Goal: Communication & Community: Answer question/provide support

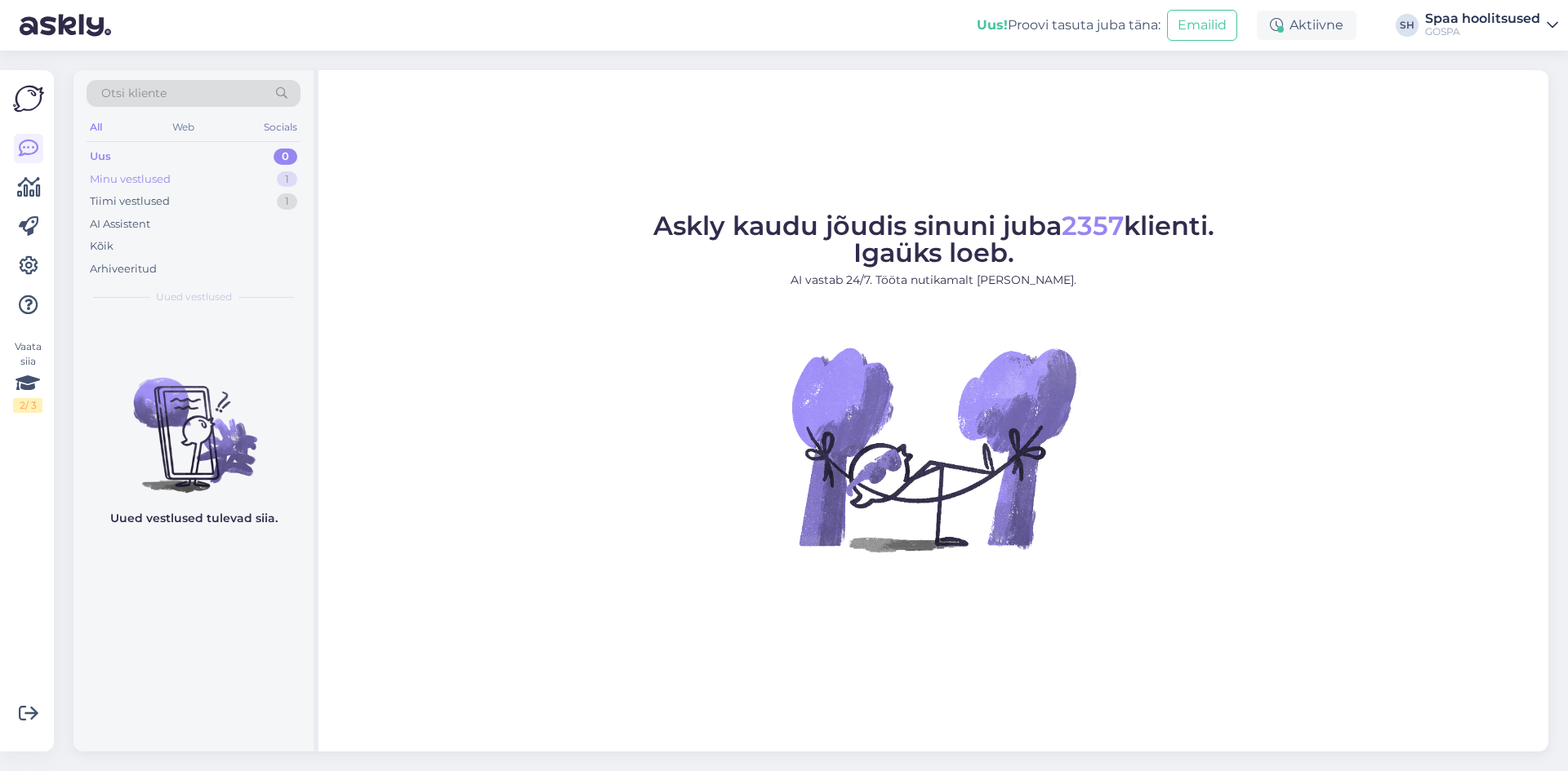
click at [129, 179] on div "Minu vestlused" at bounding box center [130, 180] width 81 height 17
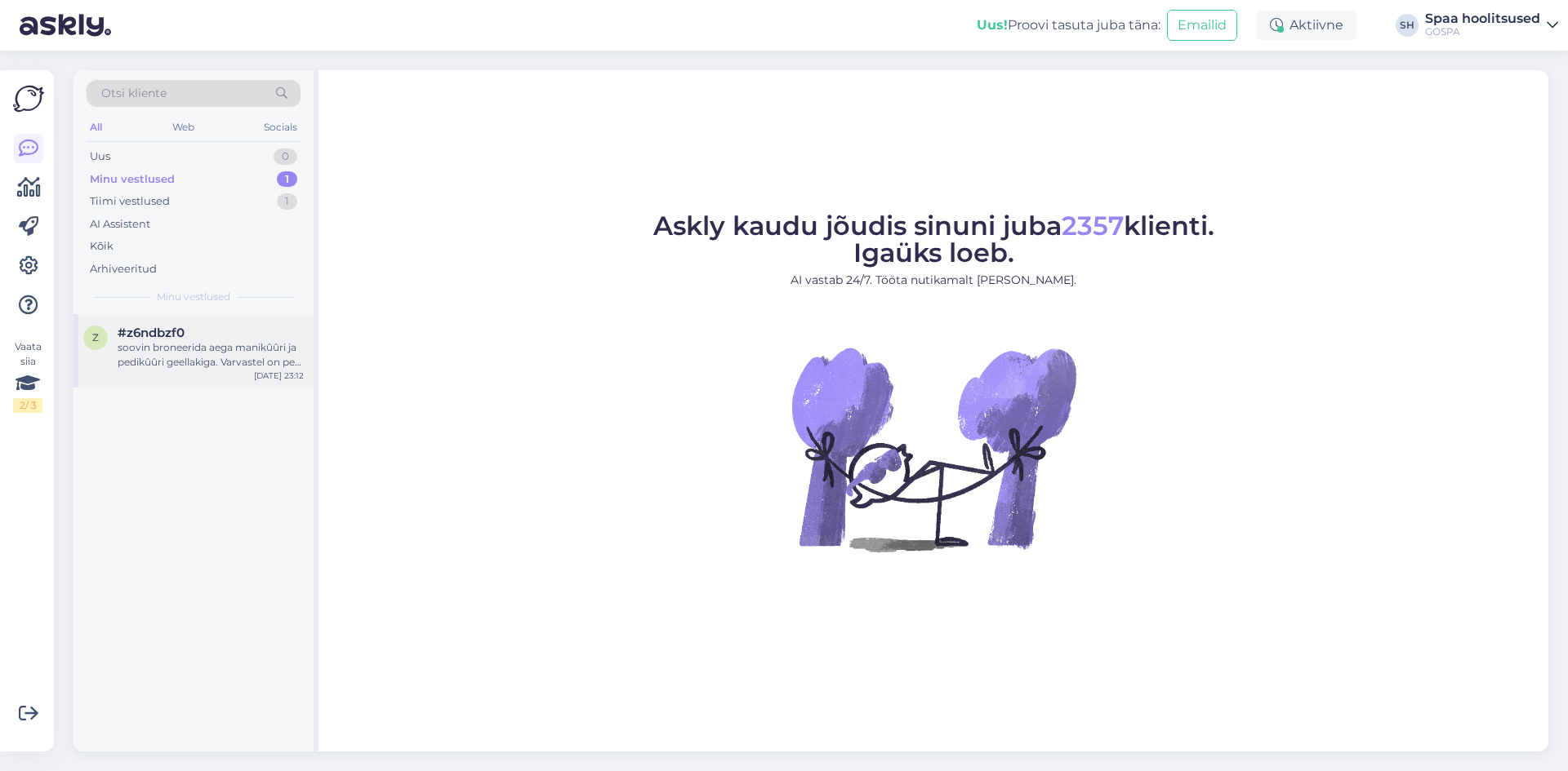
click at [215, 360] on div "soovin broneerida aega manikûûri ja pedikûûri geellakiga. Varvastel on peal gee…" at bounding box center [211, 355] width 187 height 30
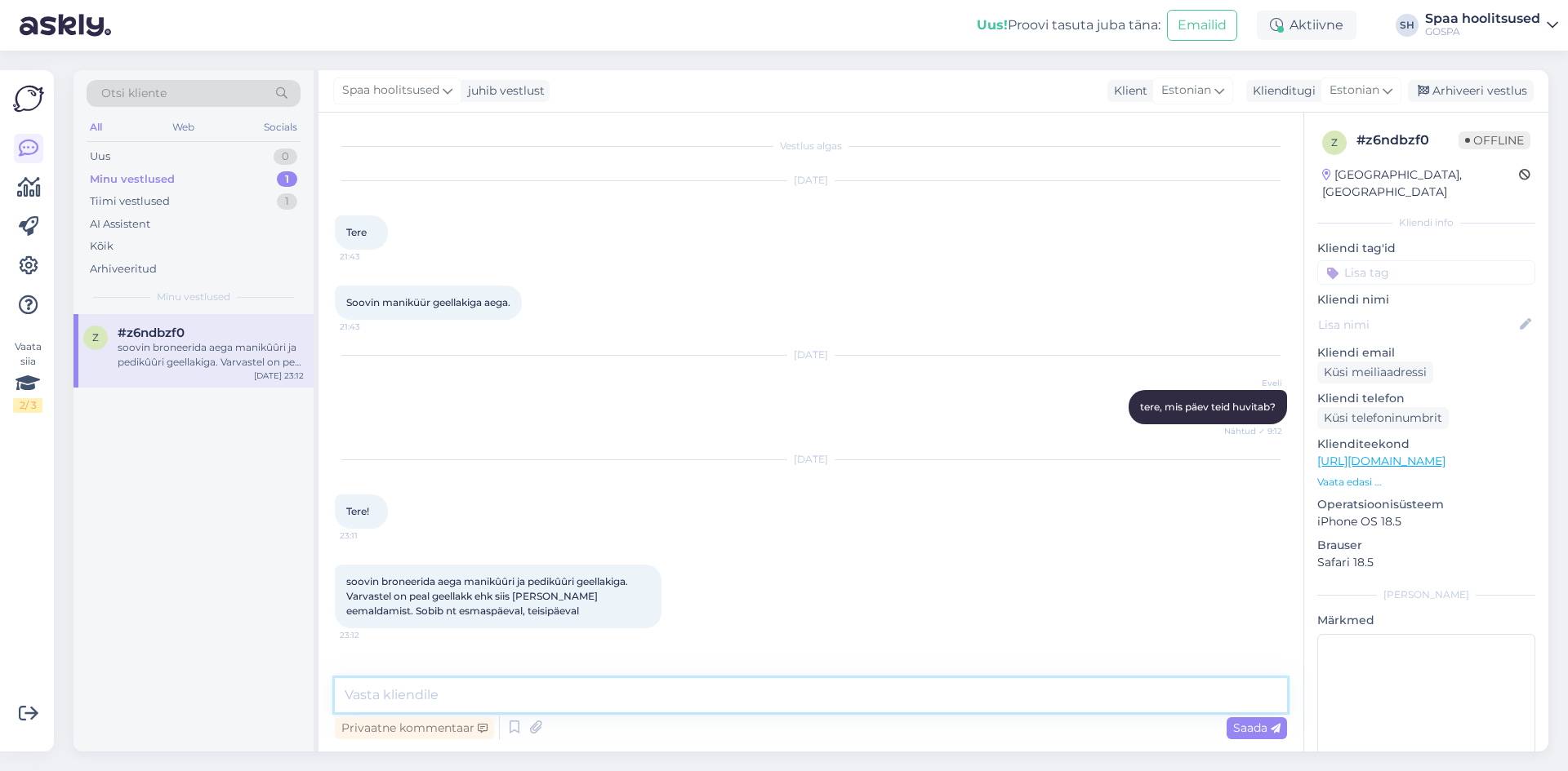
click at [513, 706] on textarea at bounding box center [811, 695] width 952 height 34
type textarea "Tere! [PERSON_NAME] pakkuda aega algusega [PERSON_NAME] 13:00. Kas see sobib?"
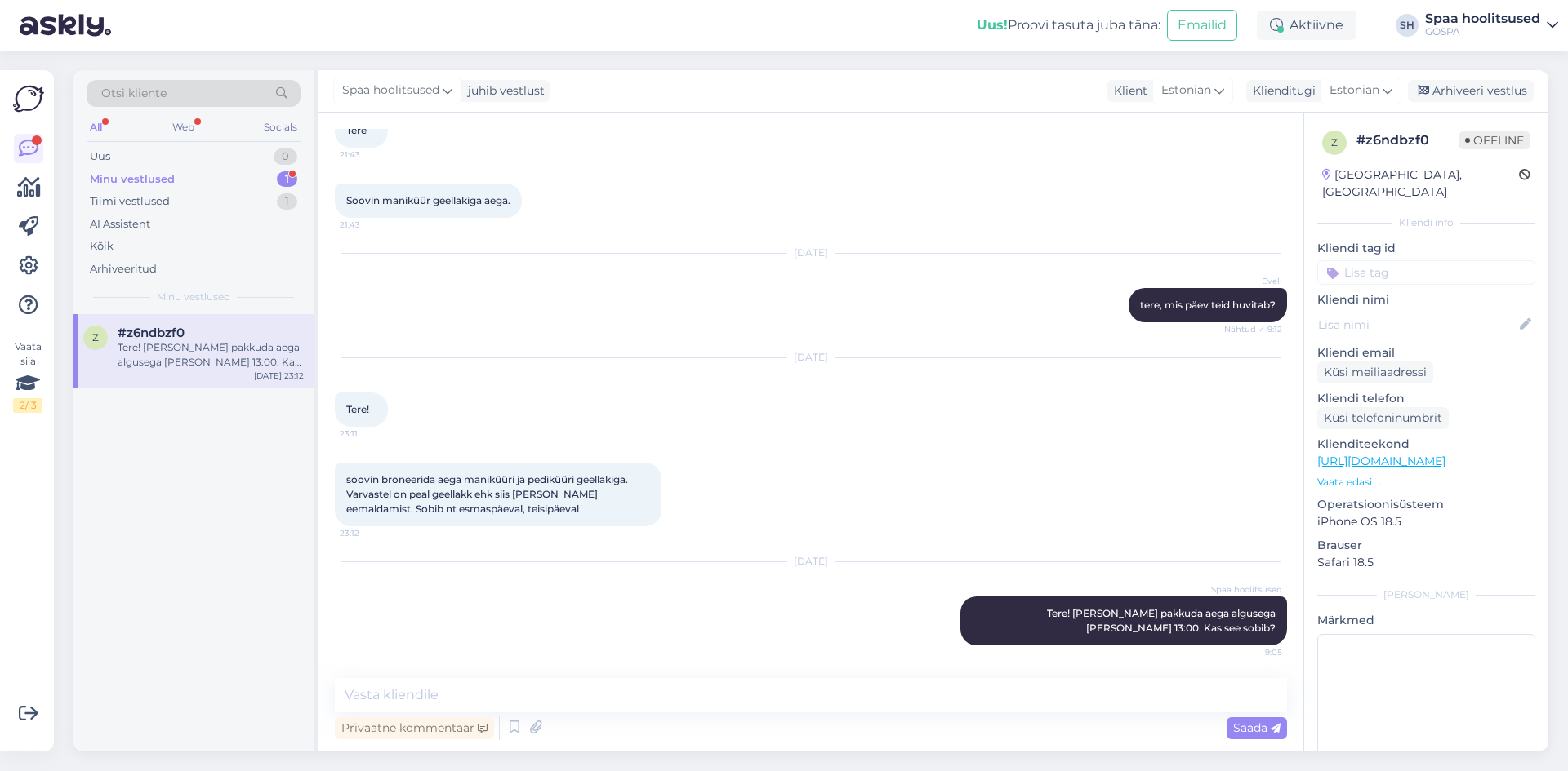
click at [130, 180] on div "Minu vestlused" at bounding box center [132, 180] width 84 height 17
click at [169, 359] on div "Tere! [PERSON_NAME] pakkuda aega algusega [PERSON_NAME] 13:00. Kas see sobib?" at bounding box center [211, 355] width 187 height 30
click at [147, 150] on div "Uus 1" at bounding box center [193, 157] width 214 height 23
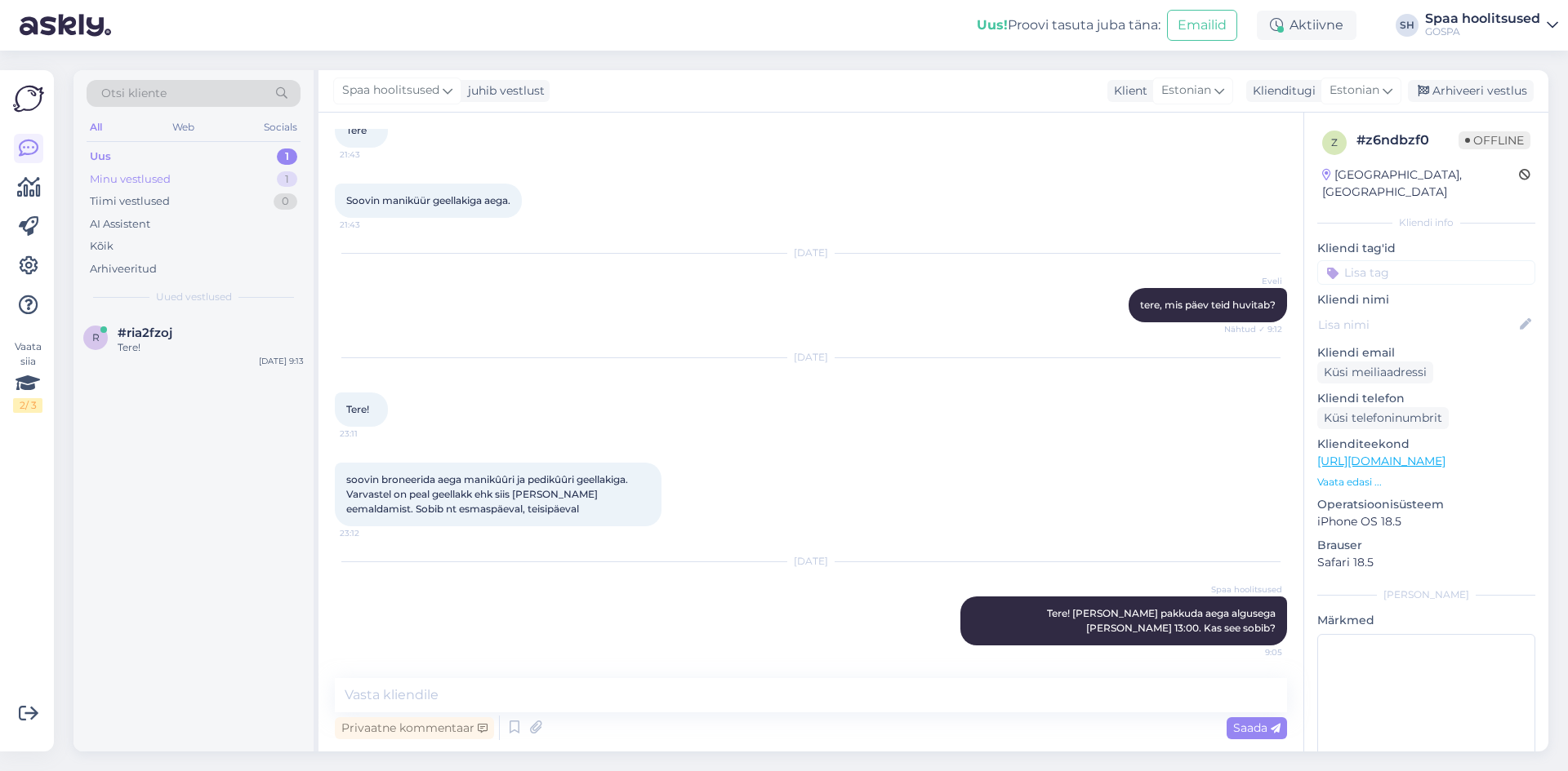
click at [120, 184] on div "Minu vestlused" at bounding box center [130, 180] width 81 height 17
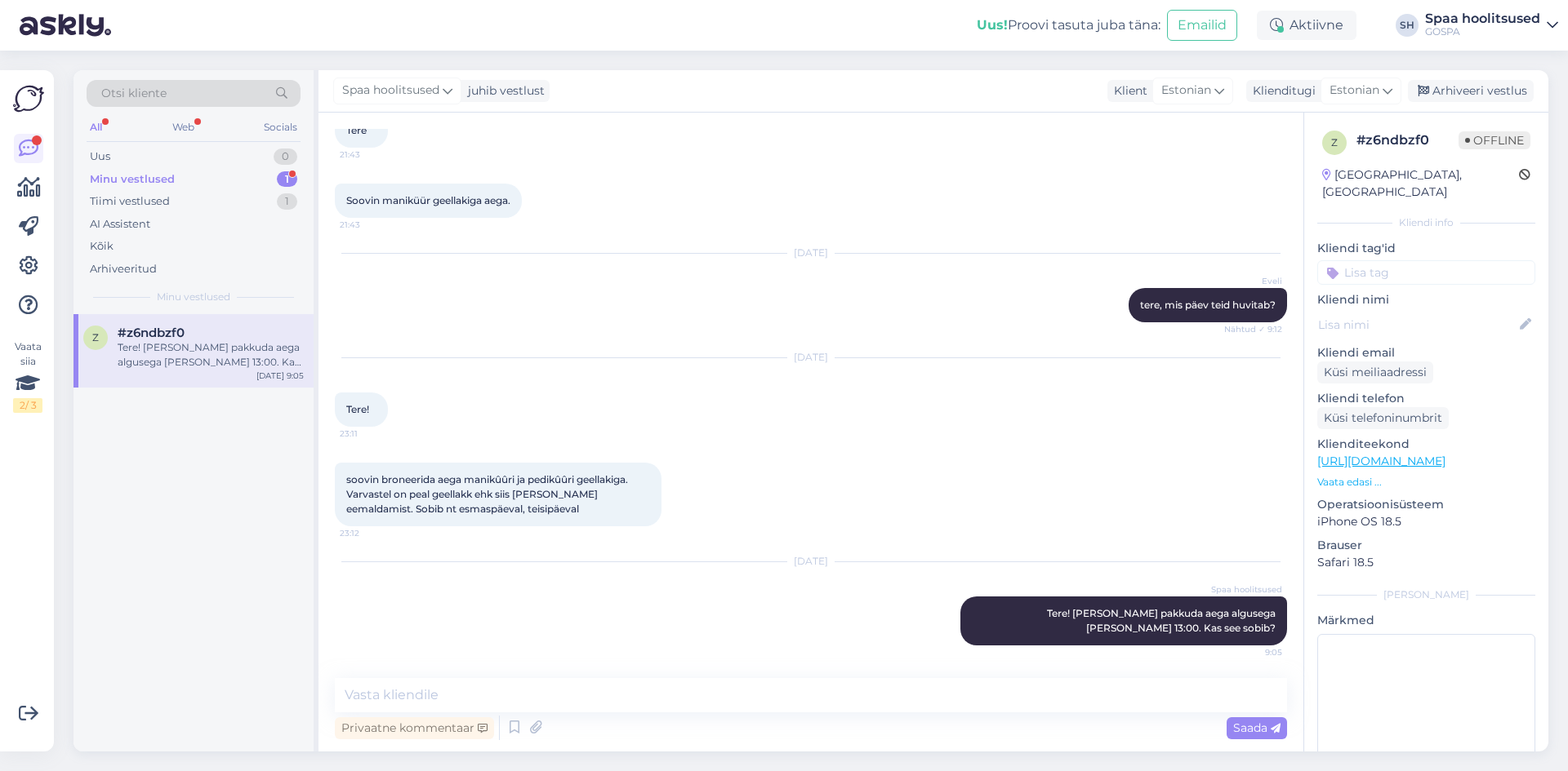
click at [150, 173] on div "Minu vestlused" at bounding box center [132, 180] width 84 height 17
click at [119, 199] on div "Tiimi vestlused" at bounding box center [130, 201] width 80 height 17
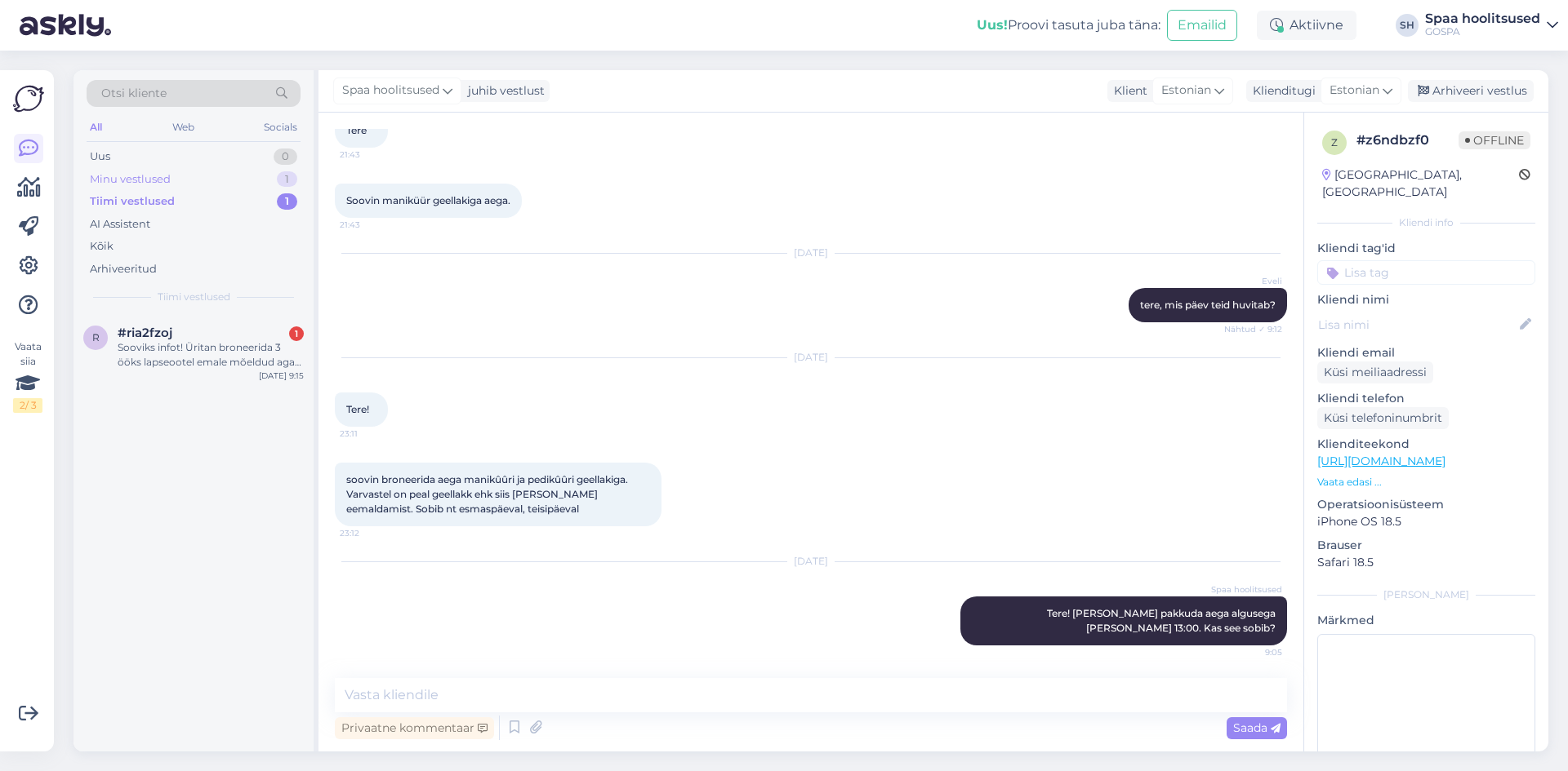
click at [123, 177] on div "Minu vestlused" at bounding box center [130, 180] width 81 height 17
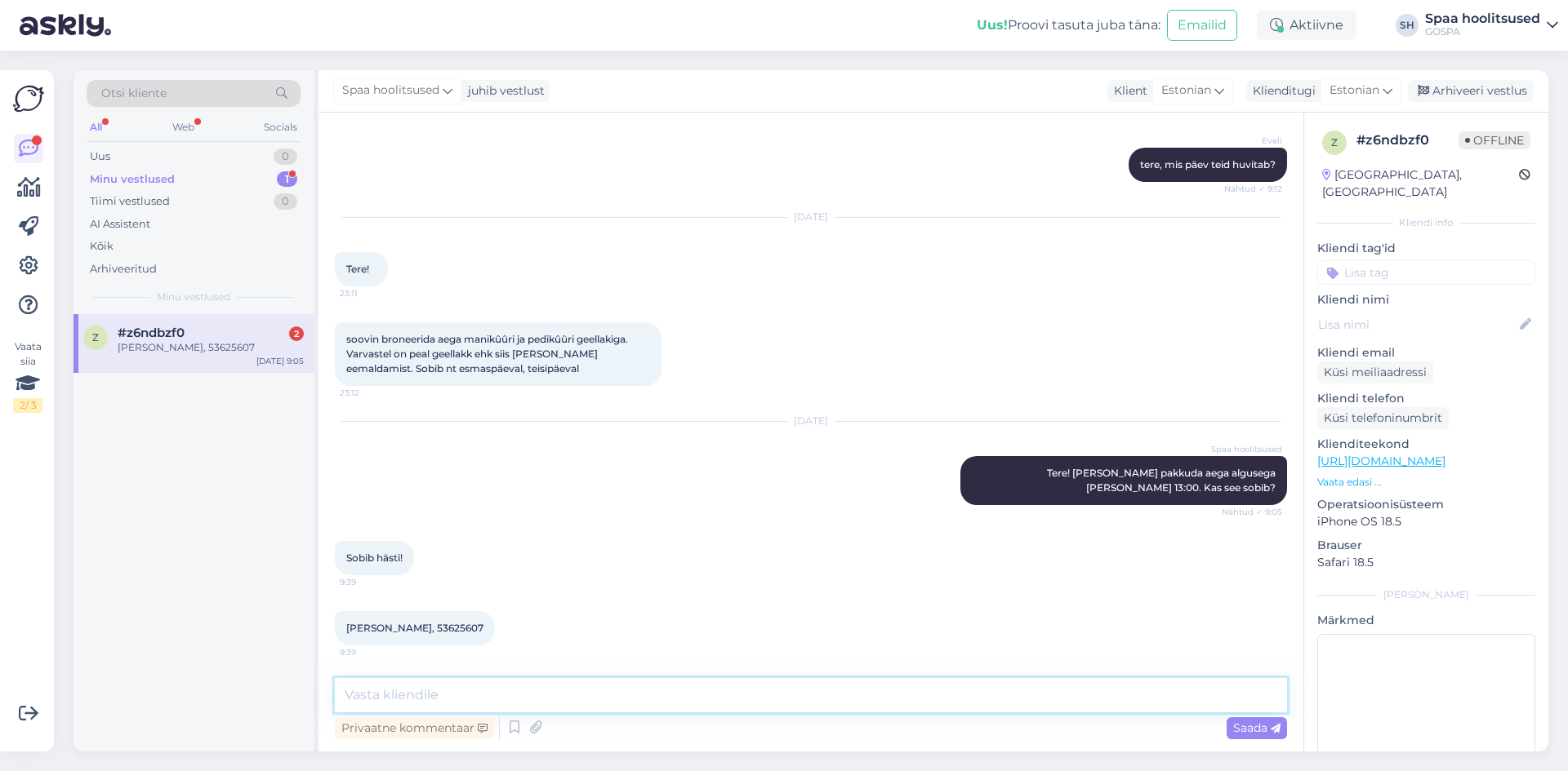
click at [465, 688] on textarea at bounding box center [811, 695] width 952 height 34
type textarea "Väga meeldiv. Kohtumiseni [PERSON_NAME] 13:00."
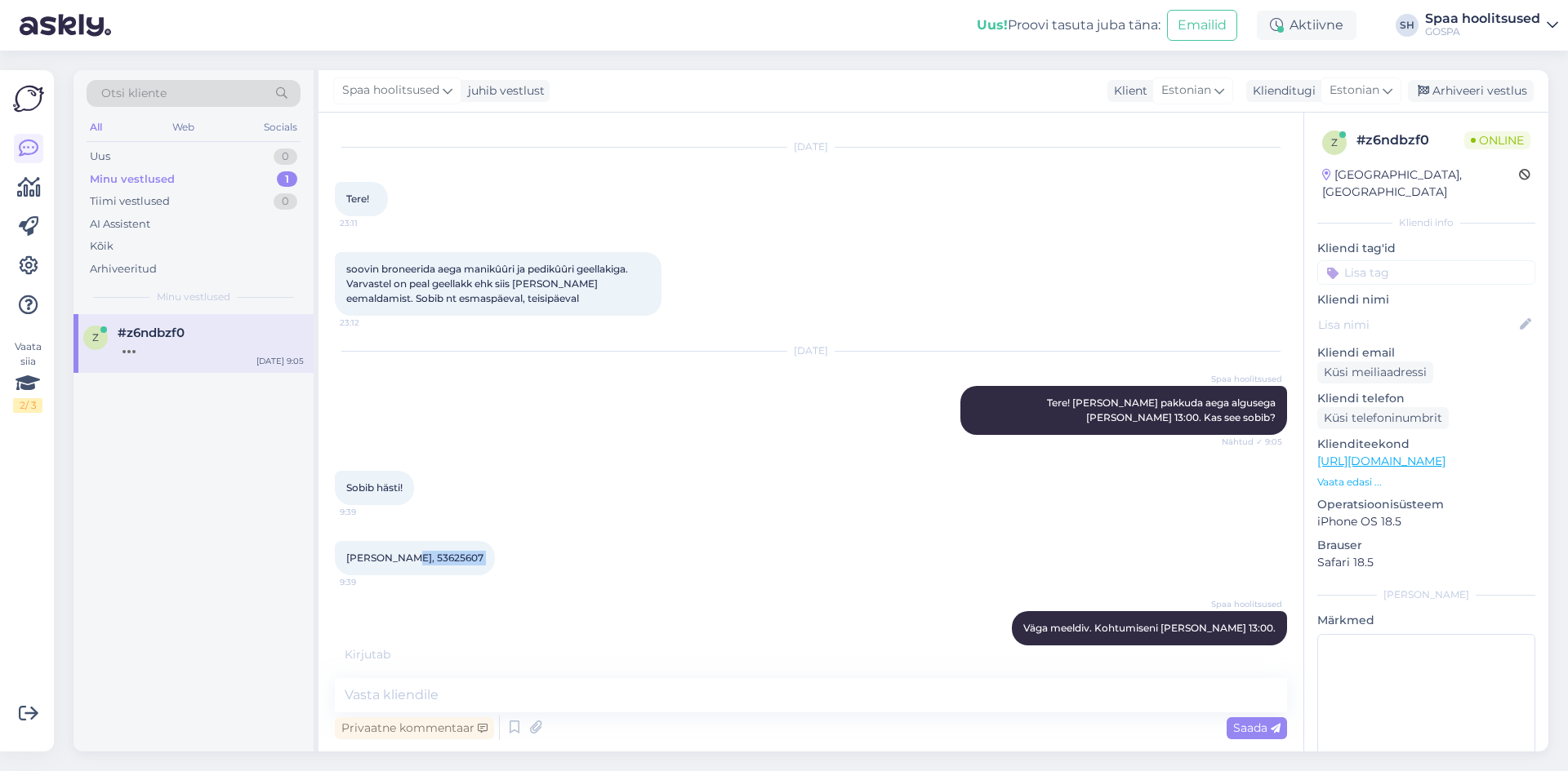
scroll to position [383, 0]
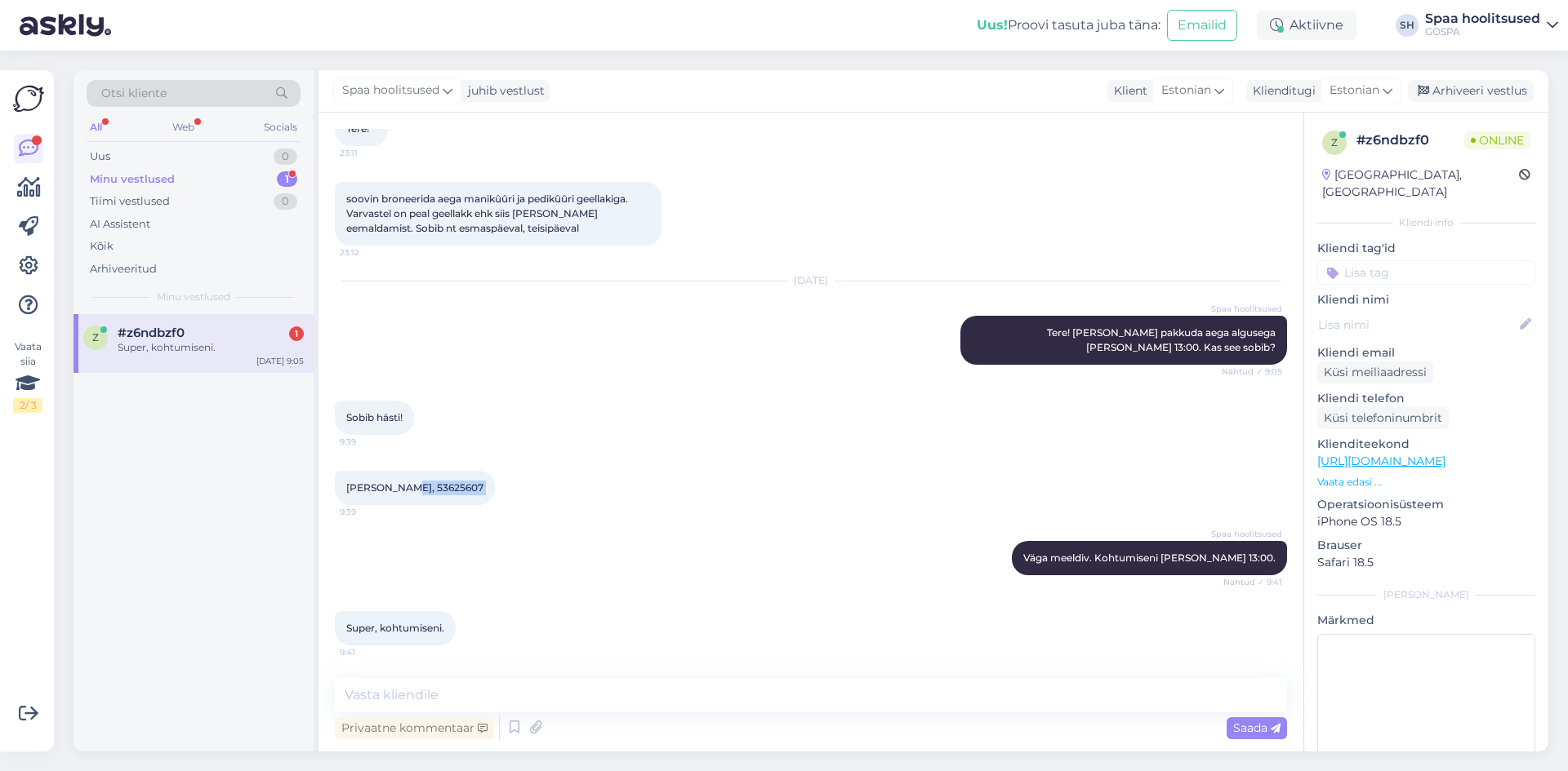
drag, startPoint x: 397, startPoint y: 558, endPoint x: 442, endPoint y: 558, distance: 45.0
click at [442, 558] on div "Vestlus algas [DATE] Tere 21:43 Soovin maniküür geellakiga aega. 21:43 [DATE] […" at bounding box center [819, 396] width 967 height 534
copy div "53625607 9:39 Spaa hoolitsused"
